Goal: Navigation & Orientation: Find specific page/section

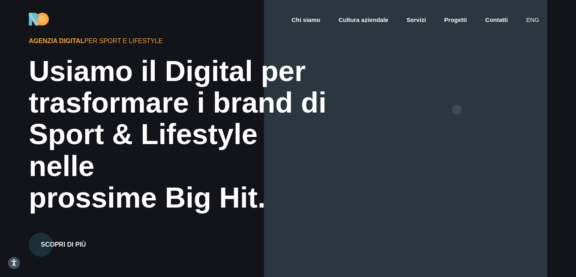
click at [457, 110] on div at bounding box center [405, 138] width 283 height 277
click at [316, 20] on link "Chi siamo" at bounding box center [306, 20] width 30 height 9
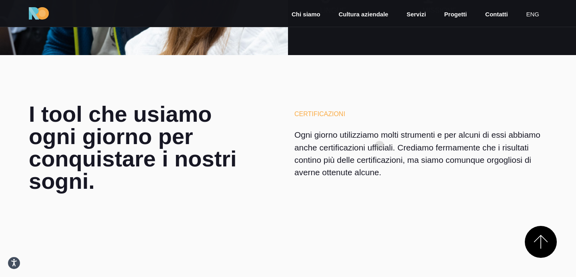
scroll to position [2110, 0]
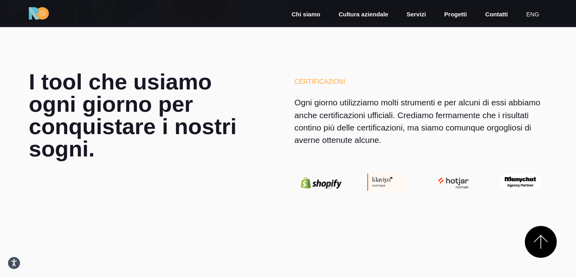
click at [329, 186] on img at bounding box center [321, 184] width 54 height 12
click at [385, 183] on img at bounding box center [388, 182] width 54 height 17
click at [458, 185] on img at bounding box center [454, 182] width 54 height 21
click at [529, 180] on img at bounding box center [520, 183] width 54 height 18
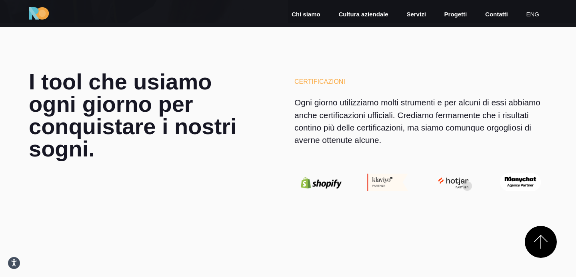
click at [459, 186] on img at bounding box center [454, 182] width 54 height 21
click at [510, 180] on img at bounding box center [520, 183] width 54 height 18
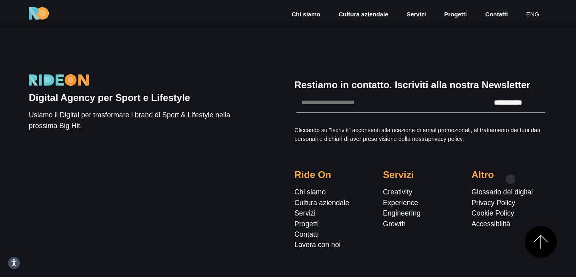
scroll to position [2778, 0]
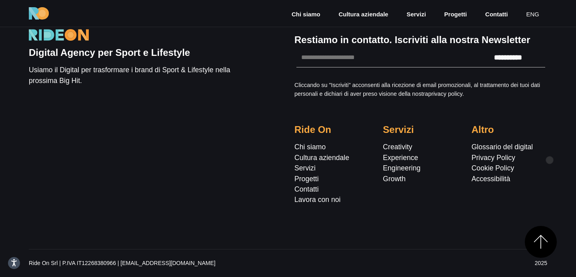
click at [549, 160] on div "Altro Glossario del digital Privacy Policy Cookie Policy Accessibilità" at bounding box center [509, 164] width 88 height 81
click at [555, 131] on div "**********" at bounding box center [288, 126] width 576 height 301
click at [561, 111] on div "**********" at bounding box center [288, 126] width 576 height 301
click at [558, 109] on div "**********" at bounding box center [288, 126] width 576 height 301
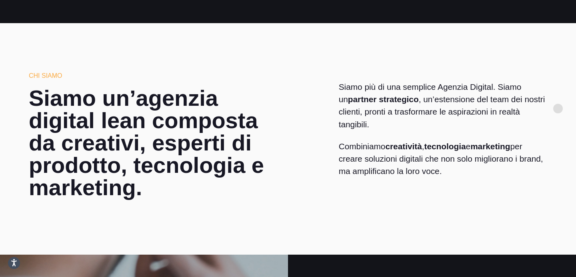
scroll to position [0, 0]
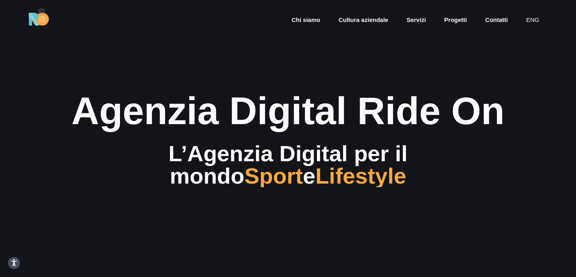
click at [42, 12] on div "Chi siamo Cultura aziendale Servizi Progetti Contatti eng" at bounding box center [288, 19] width 576 height 38
click at [42, 20] on img at bounding box center [39, 19] width 20 height 13
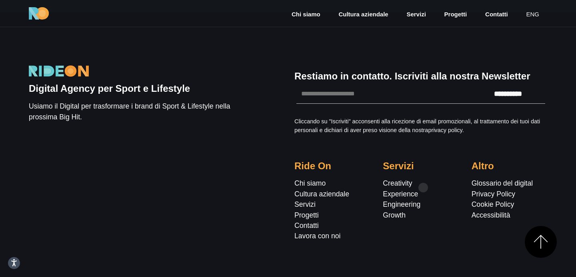
scroll to position [2355, 0]
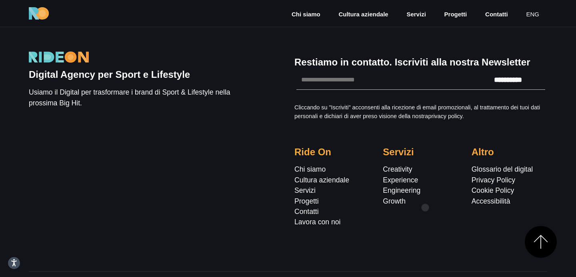
click at [425, 208] on div "**********" at bounding box center [420, 139] width 265 height 197
click at [434, 205] on div "Servizi Creativity Experience Engineering Growth" at bounding box center [420, 187] width 88 height 81
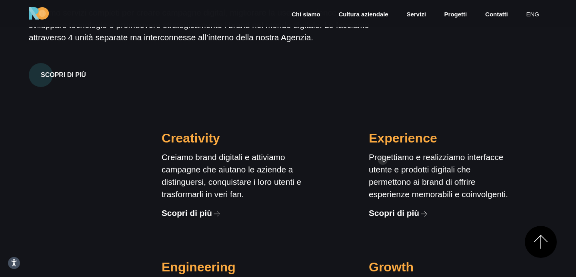
scroll to position [683, 0]
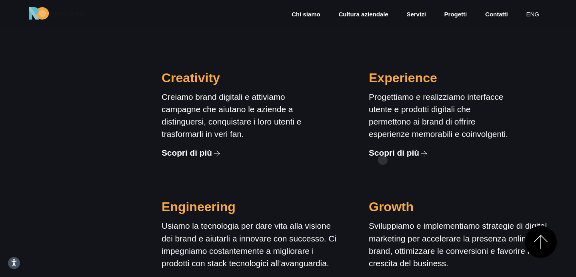
click at [383, 174] on div "Growth Sviluppiamo e implementiamo strategie di digital marketing per accelerar…" at bounding box center [457, 239] width 207 height 130
click at [417, 15] on link "Servizi" at bounding box center [415, 14] width 21 height 9
